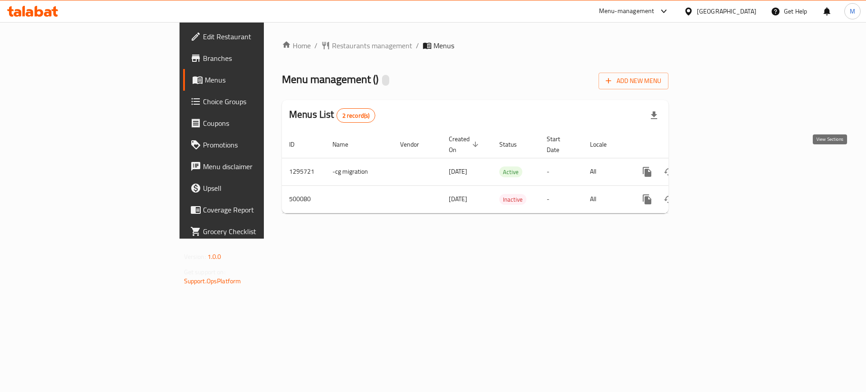
click at [718, 166] on icon "enhanced table" at bounding box center [712, 171] width 11 height 11
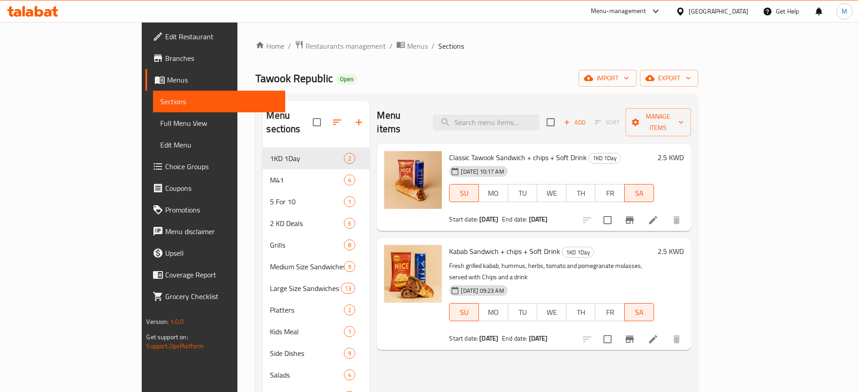
click at [288, 74] on div "Tawook Republic Open import export" at bounding box center [476, 78] width 442 height 17
click at [305, 46] on span "Restaurants management" at bounding box center [345, 46] width 80 height 11
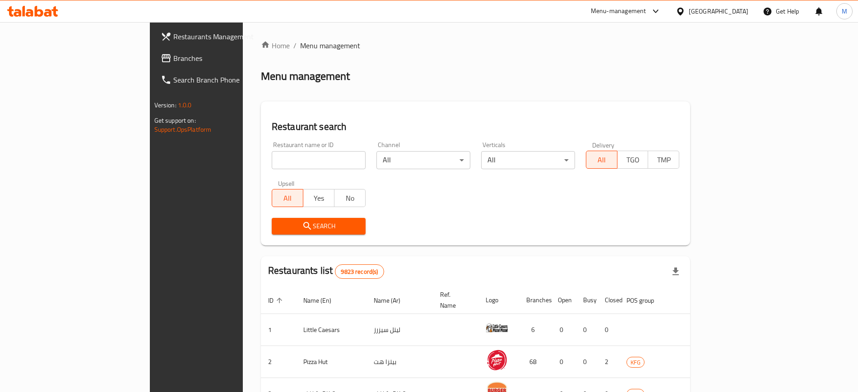
click at [239, 159] on div at bounding box center [429, 196] width 858 height 392
click at [272, 159] on input "search" at bounding box center [319, 160] width 94 height 18
type input "wee gather"
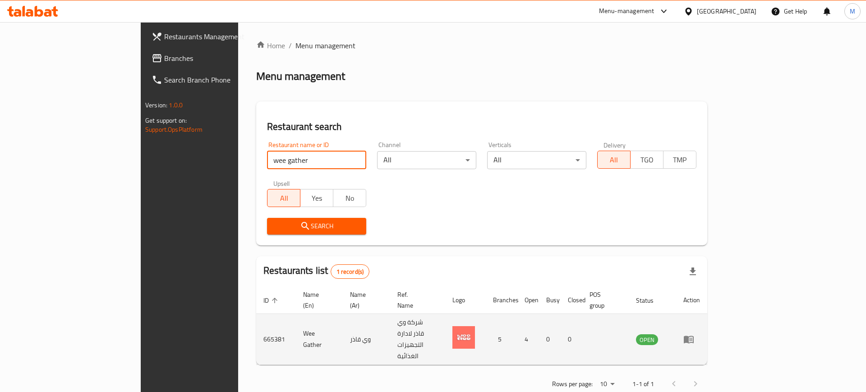
click at [256, 319] on td "665381" at bounding box center [276, 339] width 40 height 51
copy td "665381"
